Goal: Task Accomplishment & Management: Manage account settings

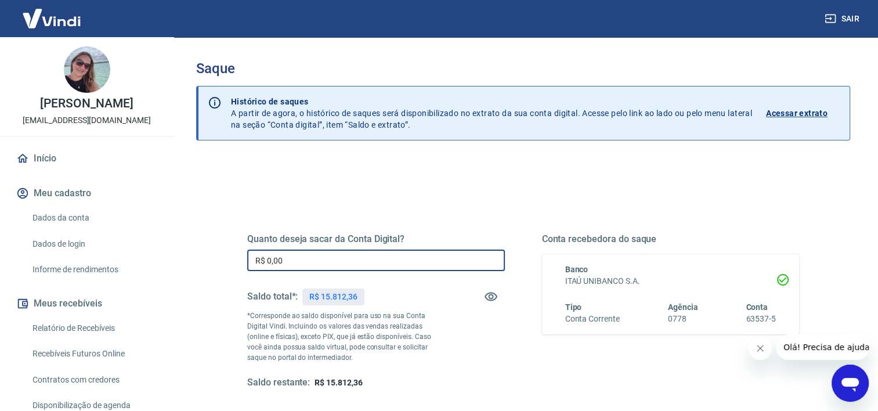
click at [355, 258] on input "R$ 0,00" at bounding box center [376, 260] width 258 height 21
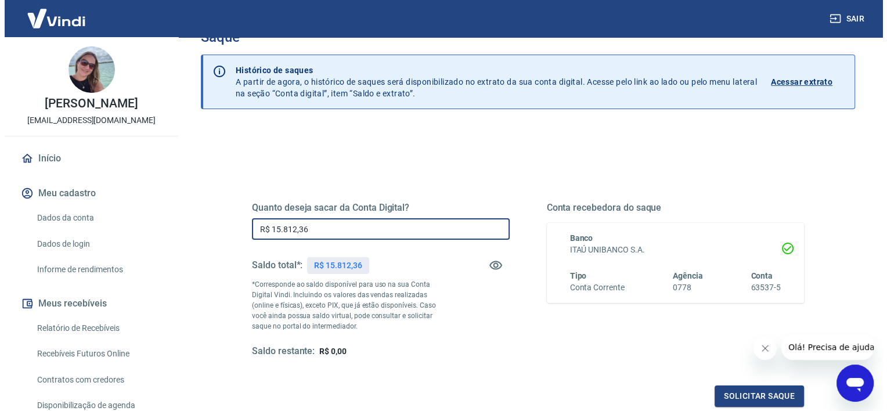
scroll to position [58, 0]
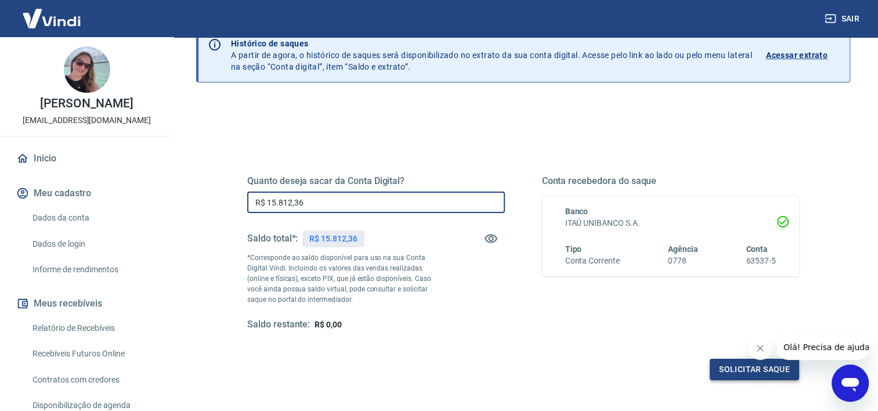
type input "R$ 15.812,36"
click at [744, 370] on button "Solicitar saque" at bounding box center [754, 369] width 89 height 21
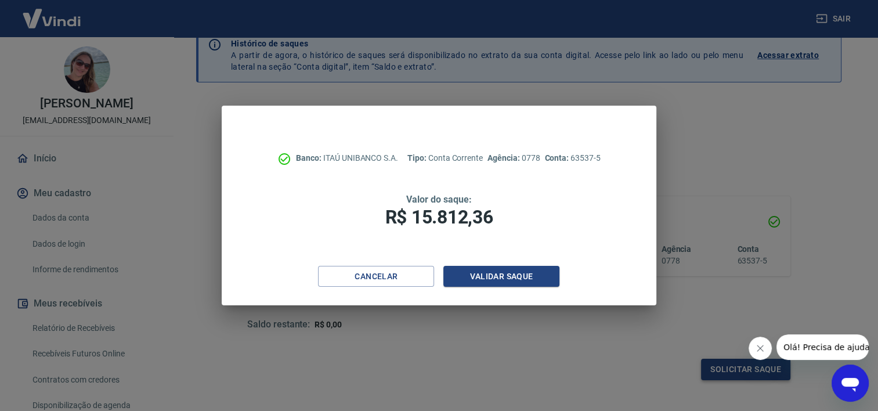
click at [744, 370] on div "Banco: ITAÚ UNIBANCO S.A. Tipo: Conta Corrente Agência: 0778 Conta: 63537-5 Val…" at bounding box center [439, 205] width 878 height 411
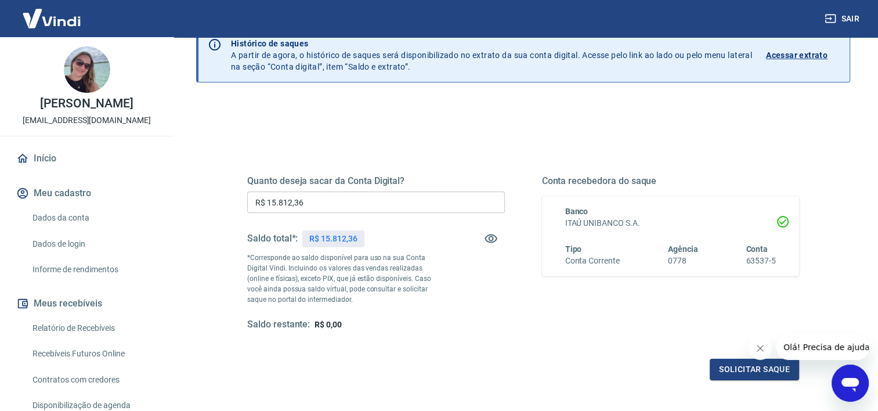
click at [588, 323] on div "Conta recebedora do saque Banco ITAÚ UNIBANCO S.A. Tipo Conta Corrente Agência …" at bounding box center [671, 253] width 258 height 156
click at [744, 369] on button "Solicitar saque" at bounding box center [754, 369] width 89 height 21
click at [727, 372] on button "Solicitar saque" at bounding box center [754, 369] width 89 height 21
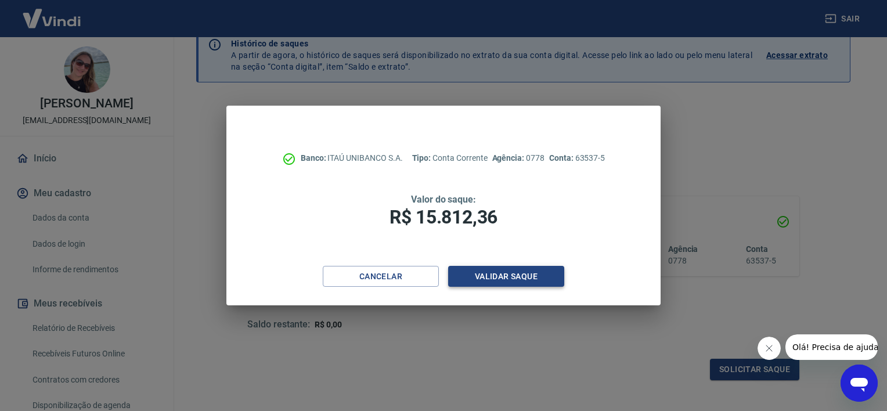
click at [498, 278] on button "Validar saque" at bounding box center [506, 276] width 116 height 21
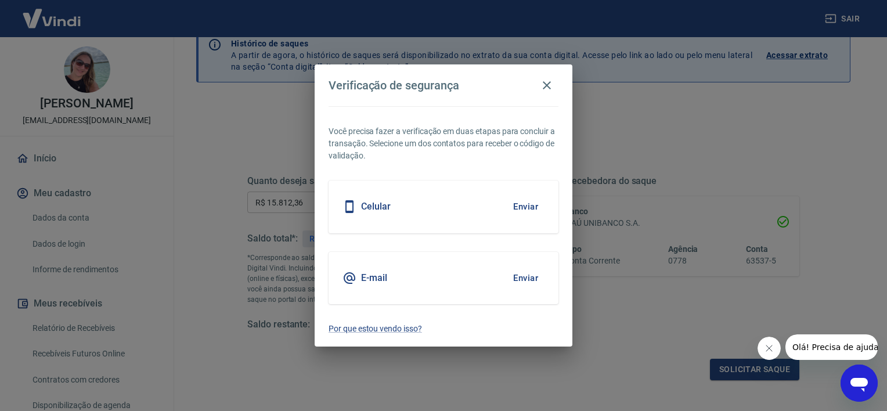
drag, startPoint x: 498, startPoint y: 278, endPoint x: 525, endPoint y: 277, distance: 26.7
click at [525, 277] on button "Enviar" at bounding box center [526, 278] width 38 height 24
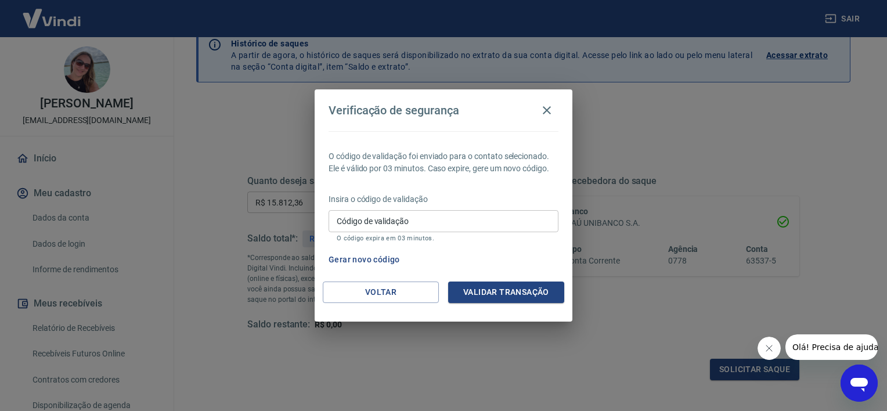
click at [435, 223] on input "Código de validação" at bounding box center [444, 220] width 230 height 21
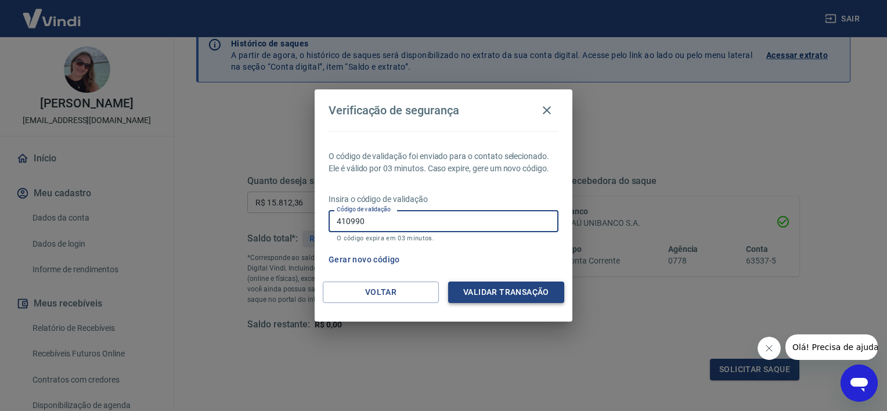
type input "410990"
click at [506, 293] on button "Validar transação" at bounding box center [506, 292] width 116 height 21
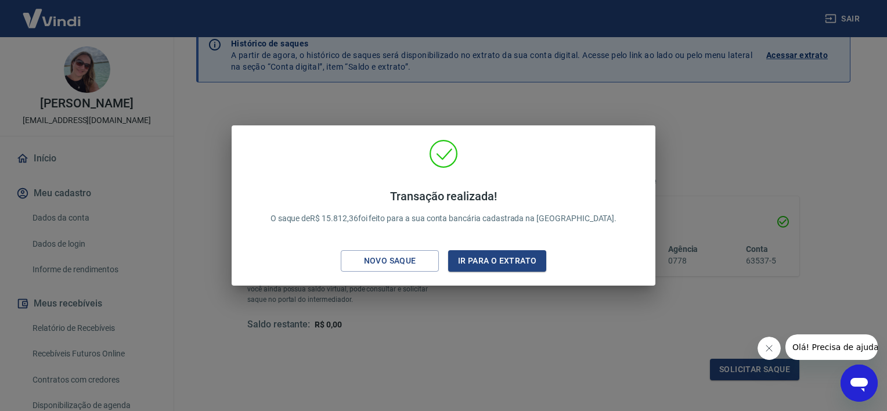
click at [441, 318] on div "Transação realizada! O saque de R$ 15.812,36 foi feito para a sua conta bancári…" at bounding box center [443, 205] width 887 height 411
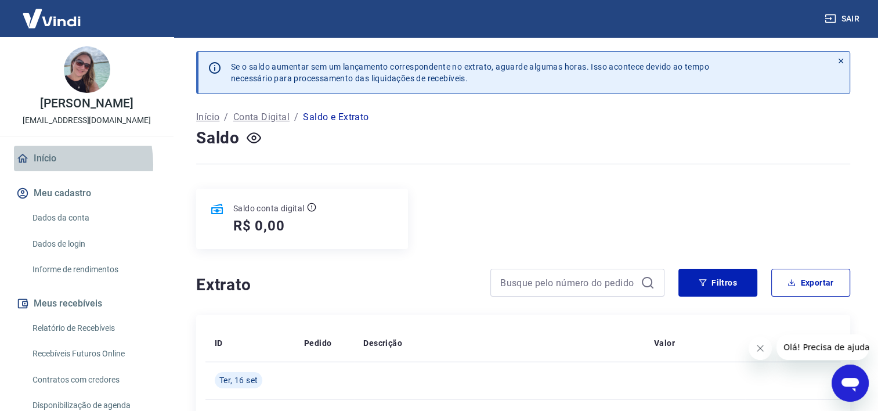
click at [39, 164] on link "Início" at bounding box center [87, 159] width 146 height 26
